Goal: Information Seeking & Learning: Learn about a topic

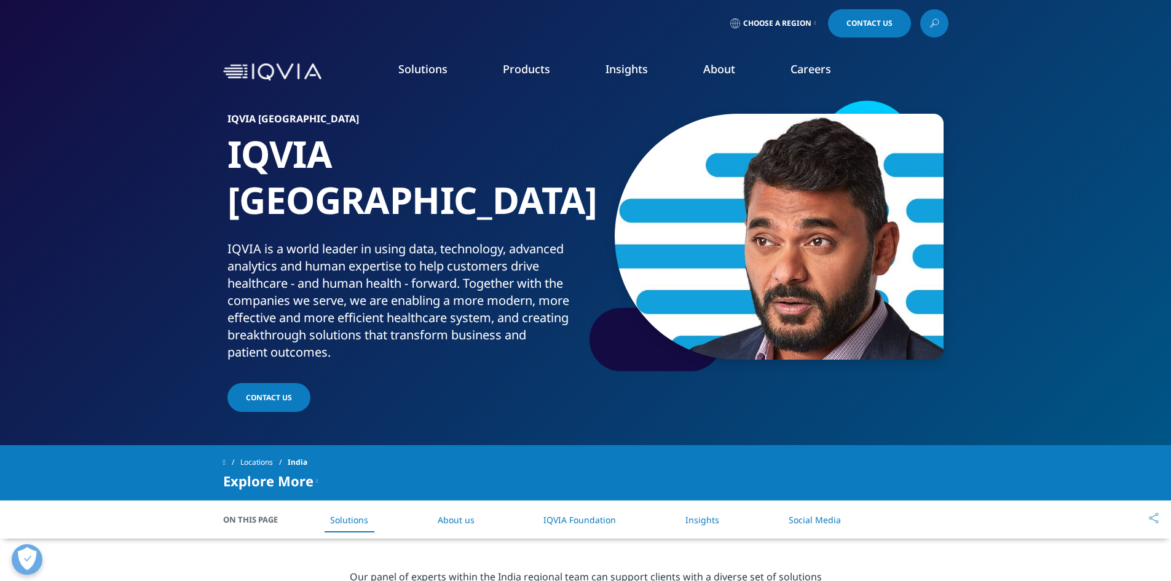
click at [383, 265] on link "AI & Machine Learning" at bounding box center [444, 268] width 246 height 14
